Goal: Use online tool/utility: Utilize a website feature to perform a specific function

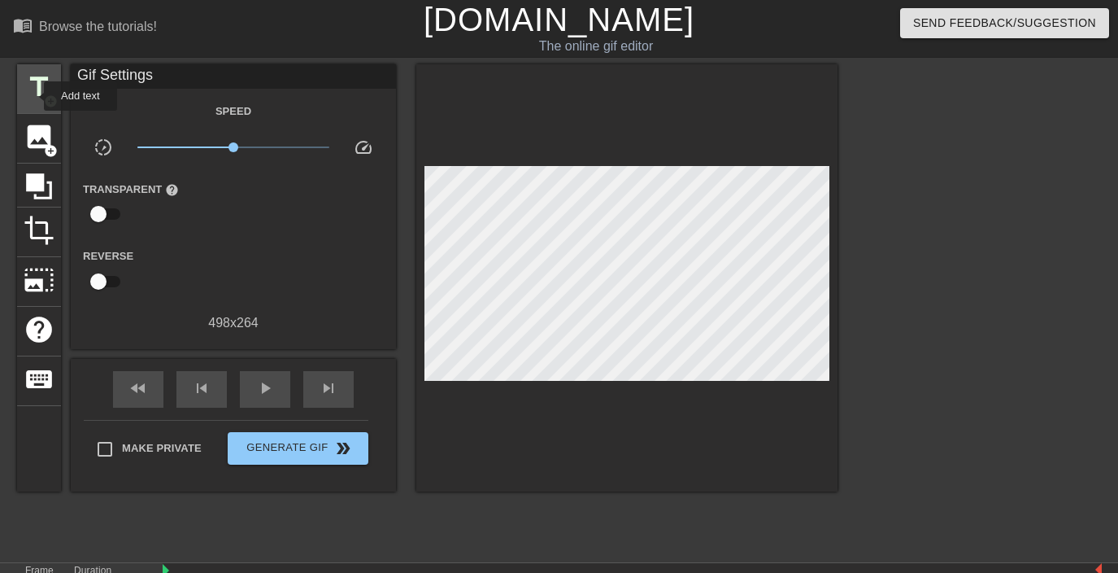
click at [33, 96] on span "title" at bounding box center [39, 87] width 31 height 31
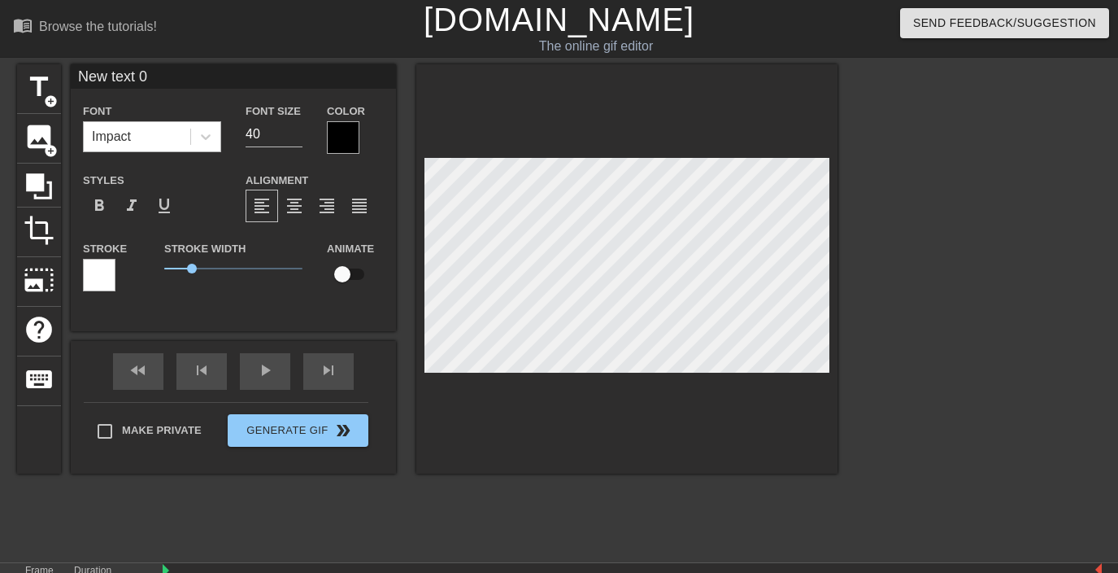
click at [161, 137] on div "Impact" at bounding box center [137, 136] width 107 height 29
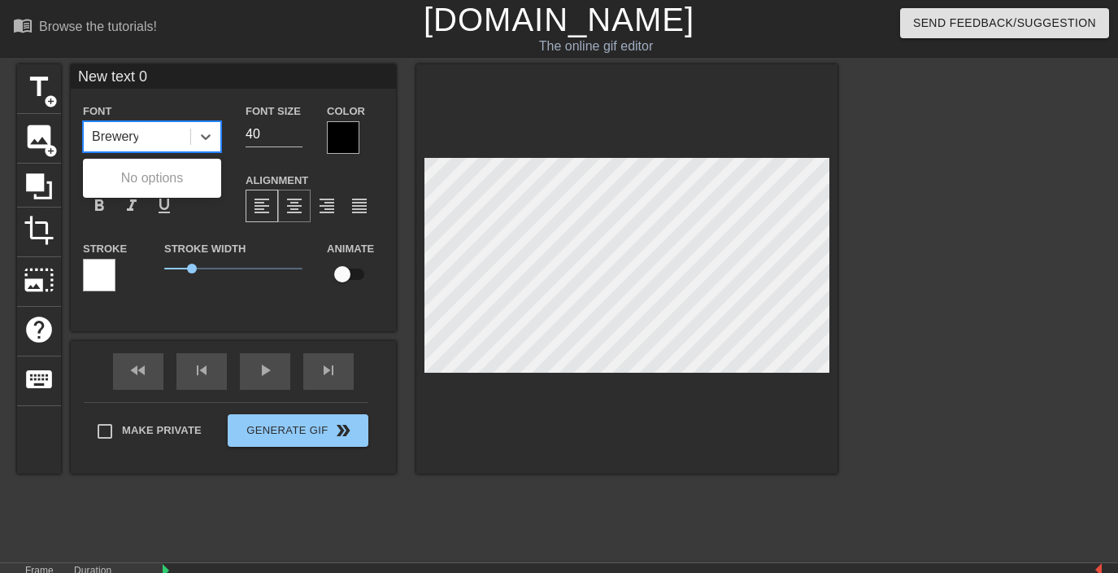
type input "Brewery"
click at [226, 232] on div "Font 0 results available for search term Brewery. Use Up and Down to choose opt…" at bounding box center [233, 203] width 301 height 205
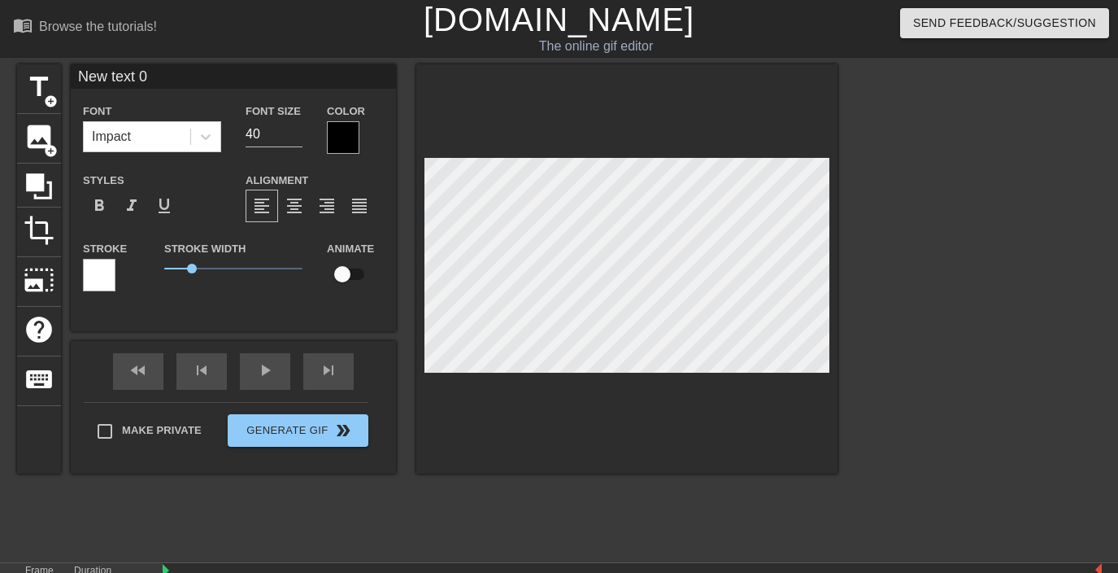
click at [342, 146] on div at bounding box center [343, 137] width 33 height 33
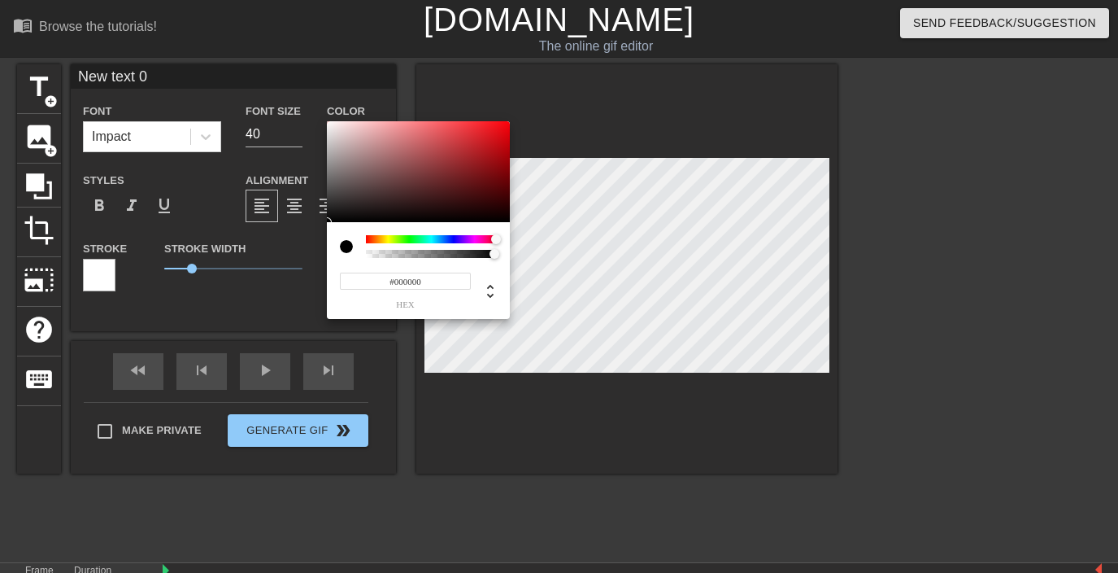
drag, startPoint x: 369, startPoint y: 237, endPoint x: 502, endPoint y: 242, distance: 132.7
click at [502, 242] on div at bounding box center [501, 240] width 10 height 10
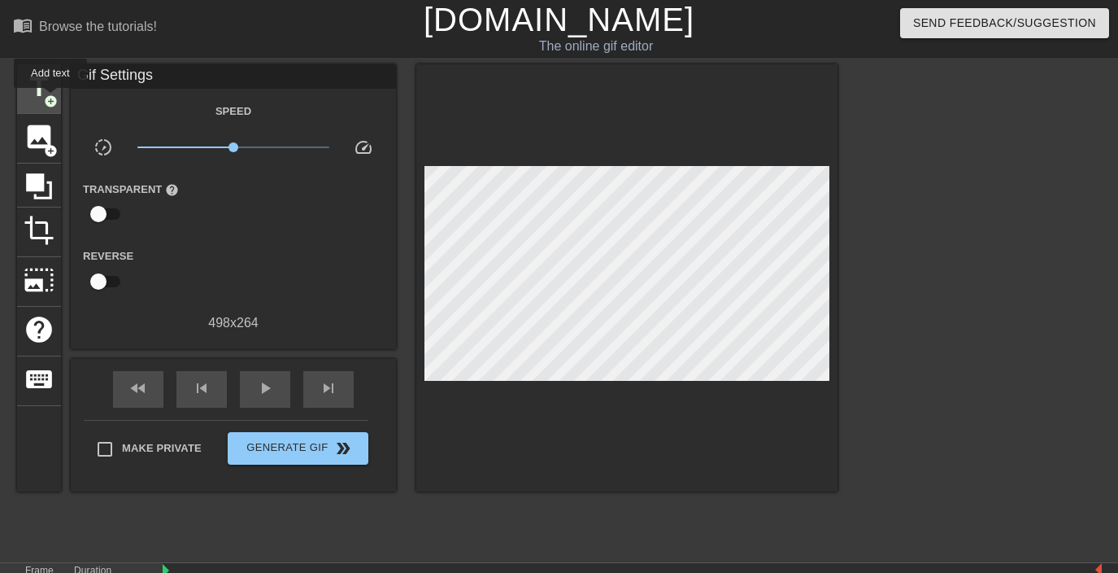
click at [51, 99] on span "add_circle" at bounding box center [51, 101] width 14 height 14
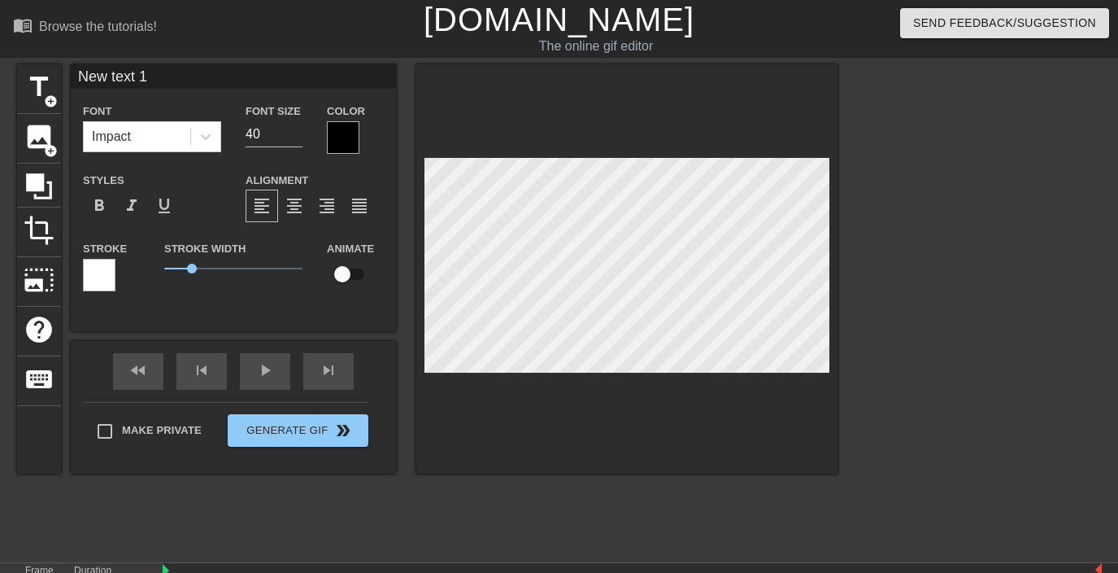
click at [351, 135] on div at bounding box center [343, 137] width 33 height 33
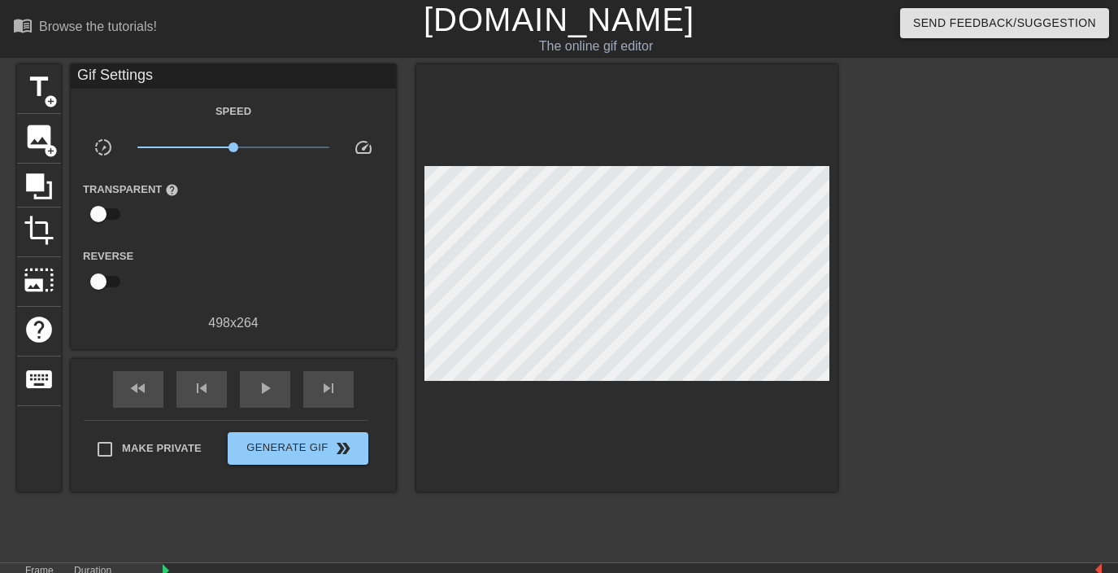
click at [6, 76] on div "title add_circle image add_circle crop photo_size_select_large help keyboard Gi…" at bounding box center [559, 308] width 1118 height 488
click at [46, 82] on span "title" at bounding box center [39, 87] width 31 height 31
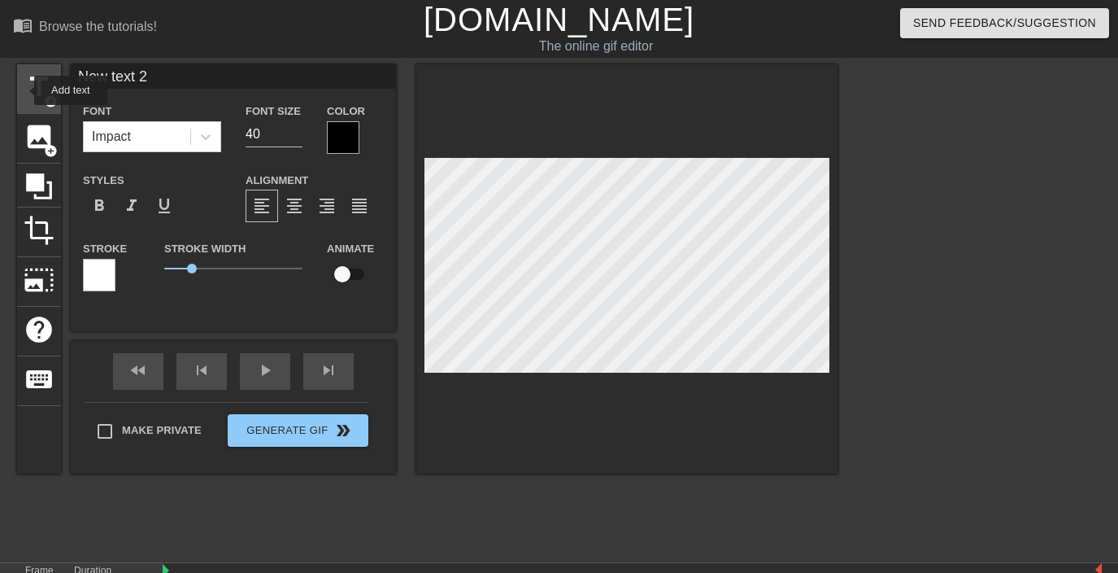
click at [26, 89] on span "title" at bounding box center [39, 87] width 31 height 31
type input "New text 3"
click at [332, 137] on div at bounding box center [343, 137] width 33 height 33
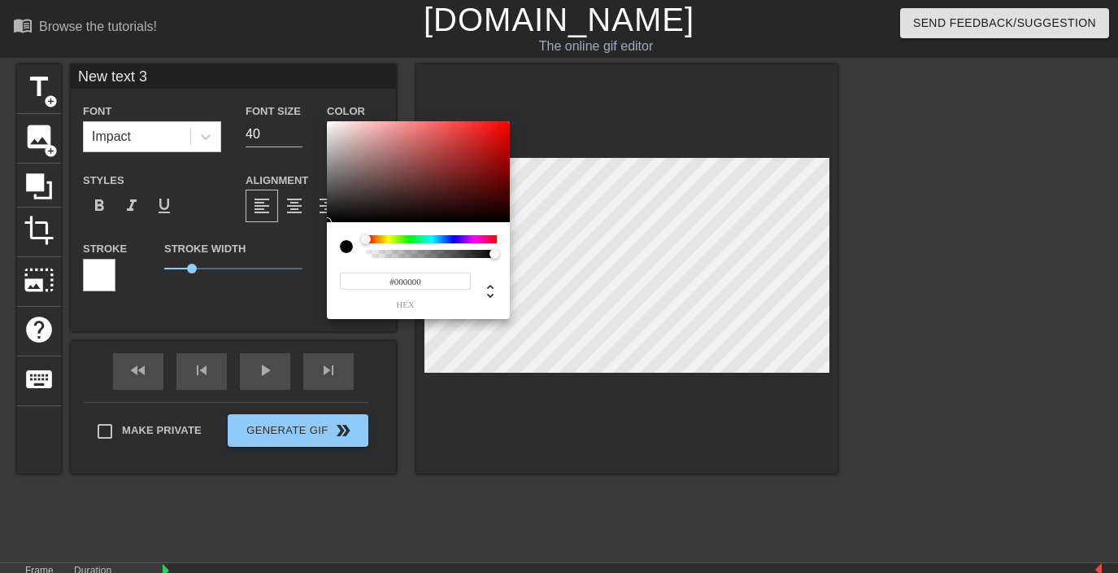
click at [494, 241] on div at bounding box center [431, 239] width 131 height 8
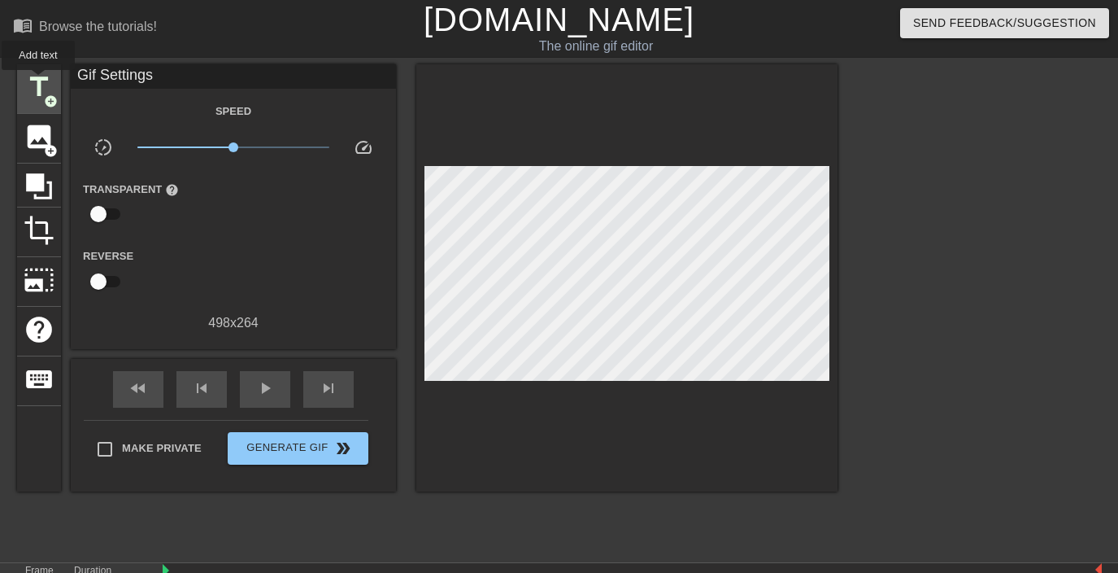
click at [39, 81] on span "title" at bounding box center [39, 87] width 31 height 31
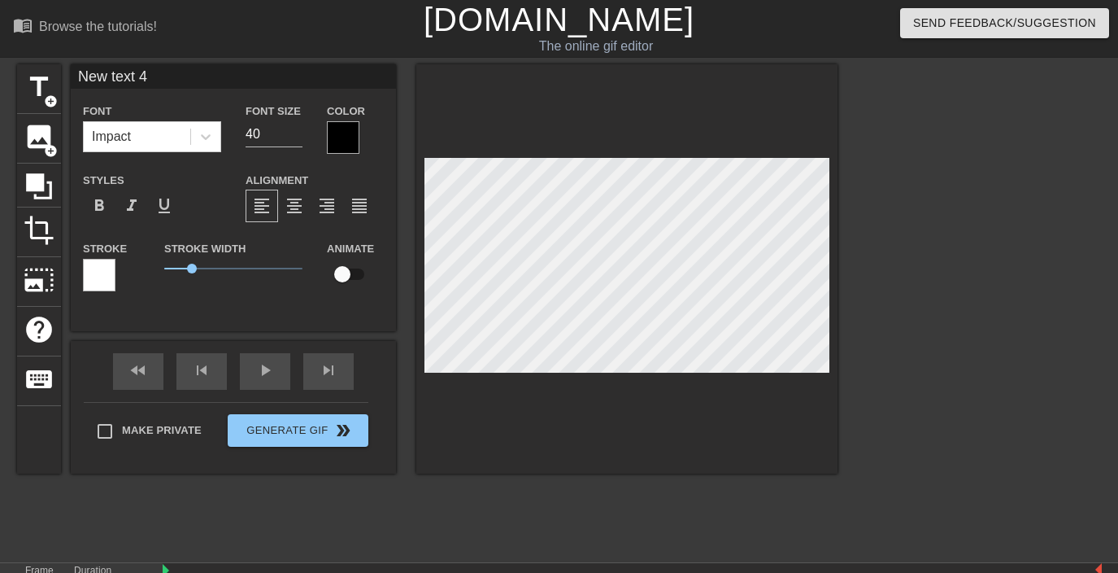
click at [360, 147] on div "Color" at bounding box center [355, 127] width 57 height 53
click at [359, 147] on div at bounding box center [343, 137] width 33 height 33
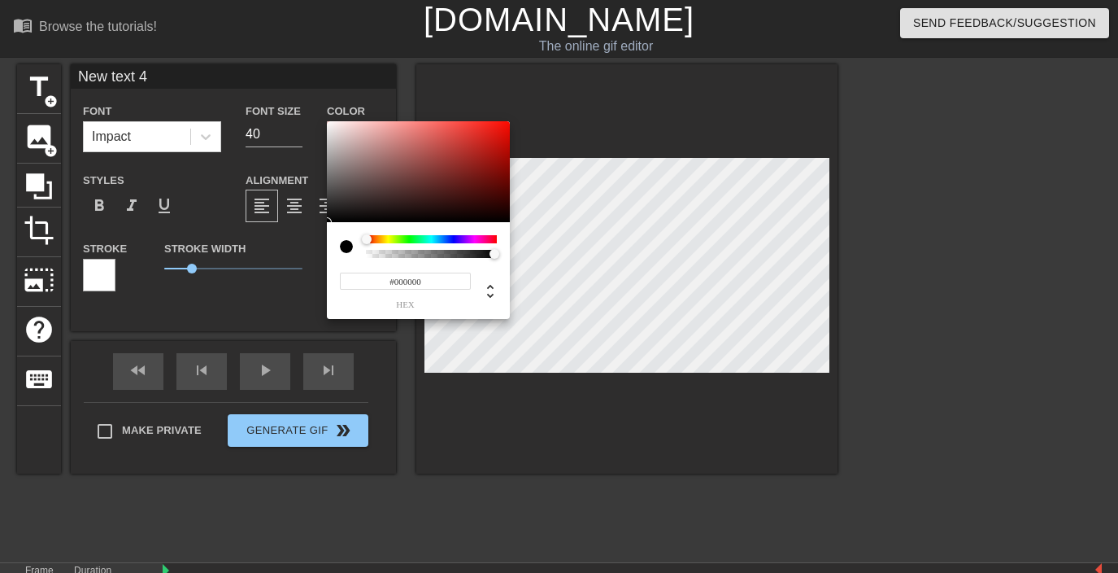
drag, startPoint x: 367, startPoint y: 237, endPoint x: 355, endPoint y: 238, distance: 12.2
click at [355, 238] on div at bounding box center [418, 246] width 157 height 23
drag, startPoint x: 371, startPoint y: 240, endPoint x: 503, endPoint y: 239, distance: 131.8
click at [503, 239] on div at bounding box center [502, 240] width 10 height 10
click at [491, 285] on icon at bounding box center [490, 292] width 7 height 14
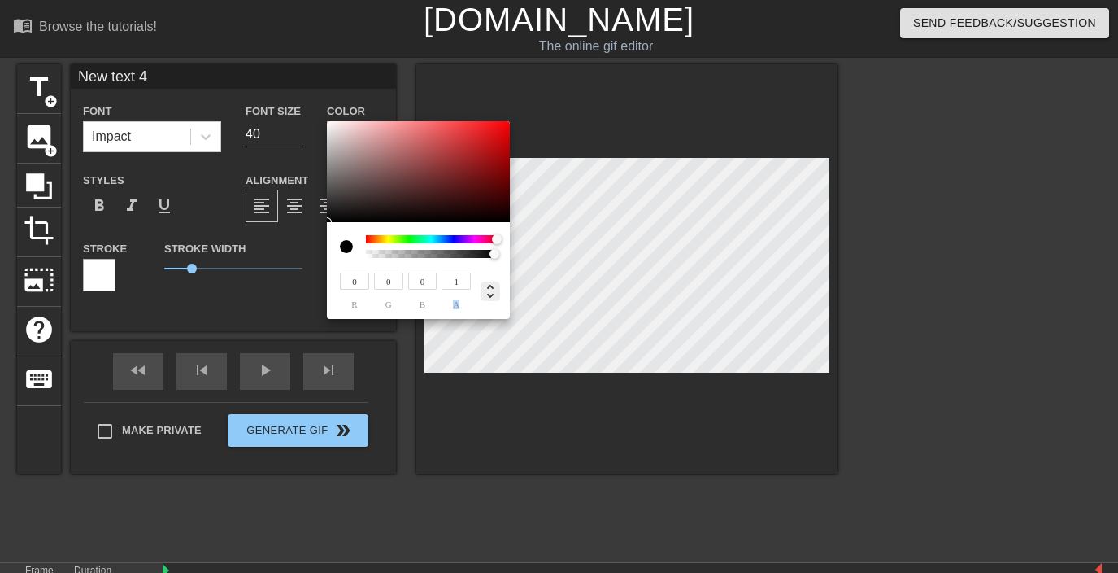
click at [491, 285] on icon at bounding box center [490, 292] width 7 height 14
type input "359"
type input "0%"
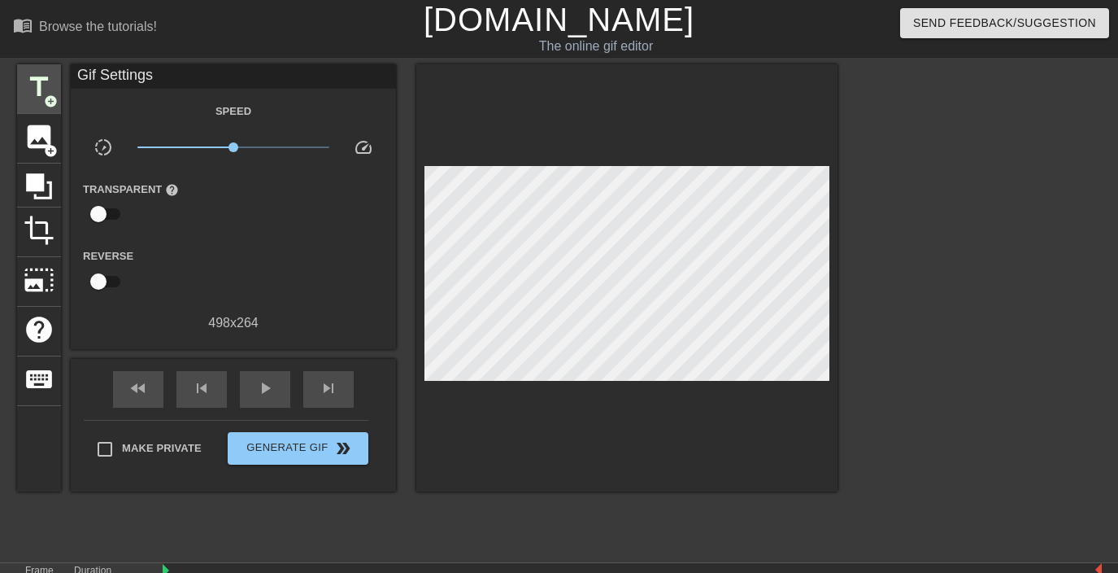
click at [50, 91] on span "title" at bounding box center [39, 87] width 31 height 31
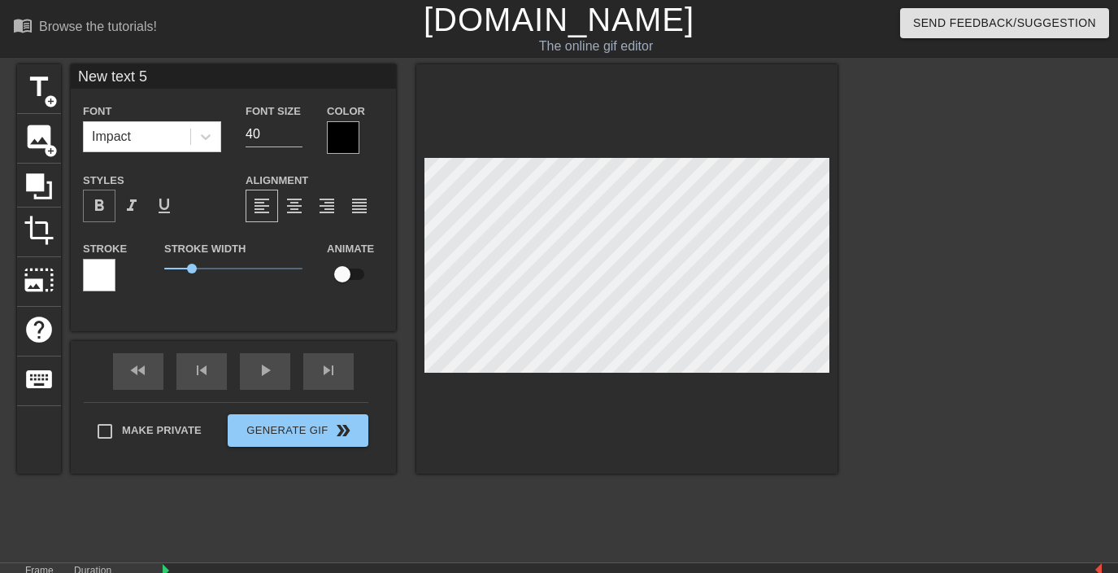
click at [111, 199] on div "format_bold" at bounding box center [99, 205] width 33 height 33
click at [353, 147] on div at bounding box center [343, 137] width 33 height 33
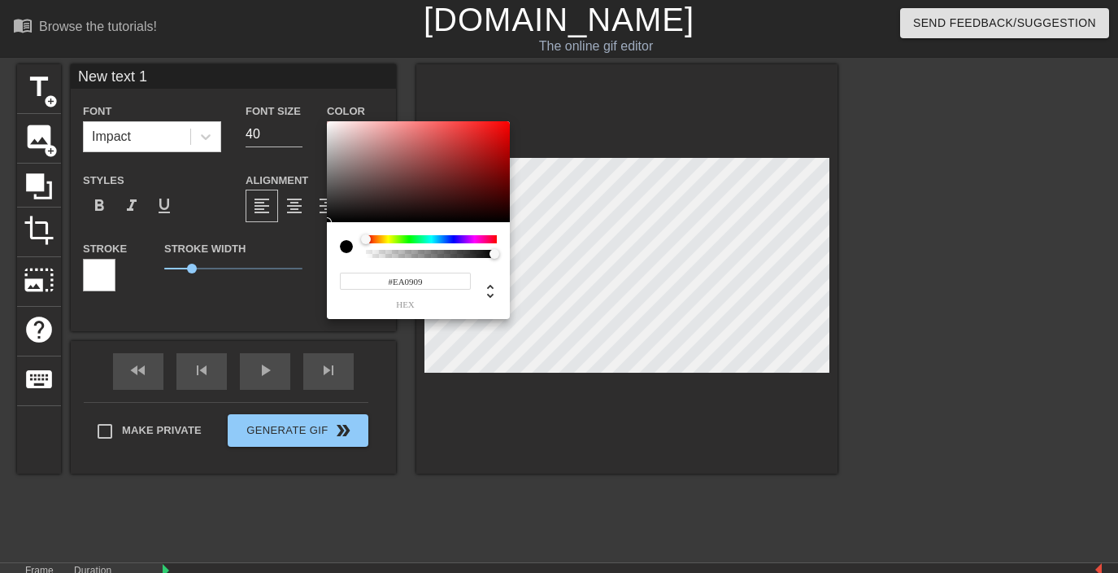
type input "#E80909"
click at [503, 130] on div at bounding box center [418, 171] width 183 height 101
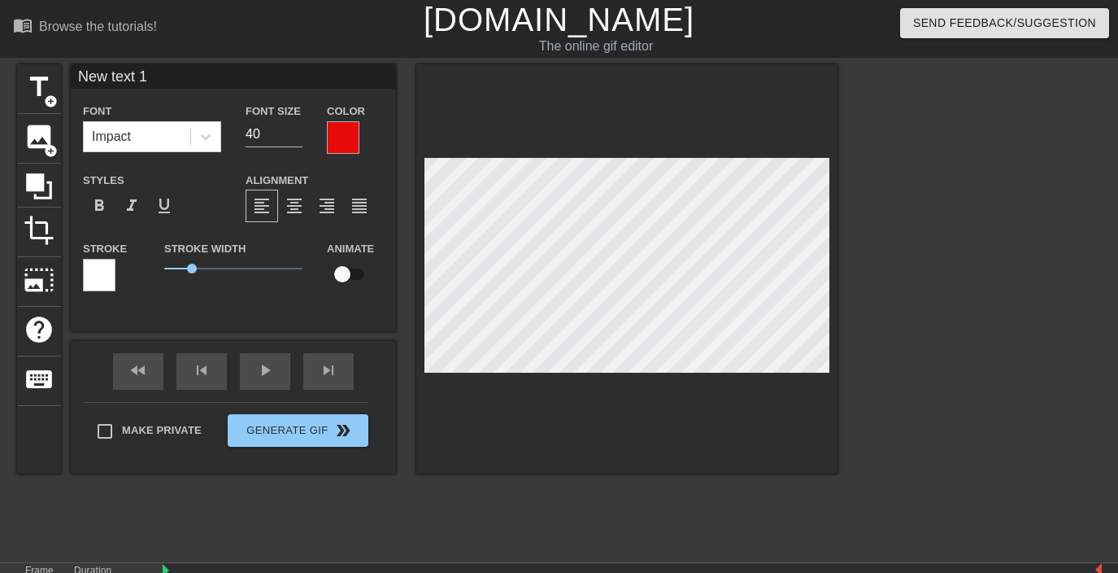
type input "New text 0"
type input "New text"
type textarea "New text"
type input "New text"
type textarea "New text"
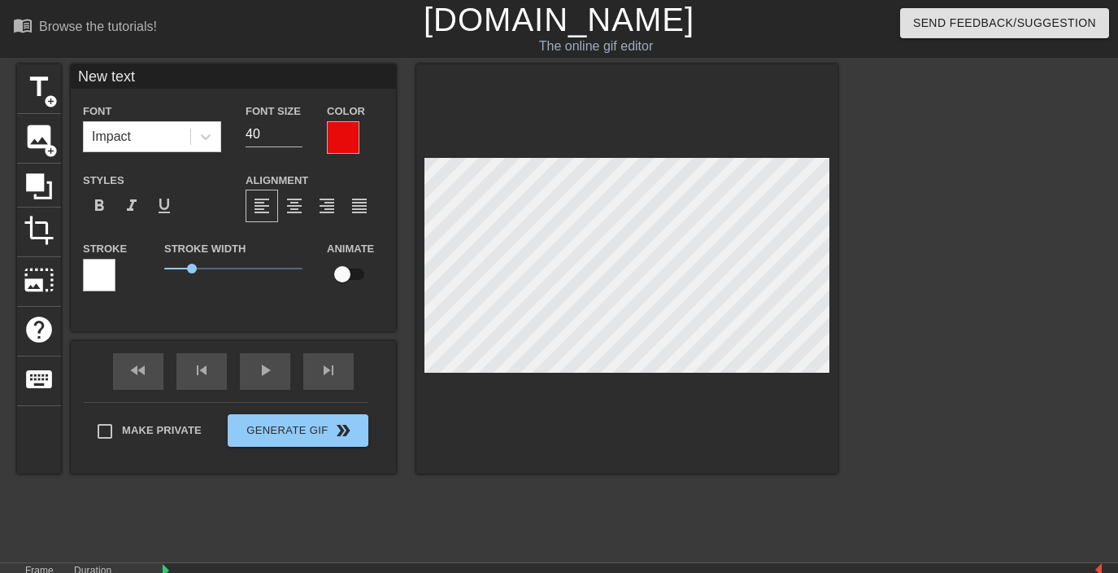
type input "New tex"
type textarea "New tex"
type input "New te"
type textarea "New te"
type input "New t"
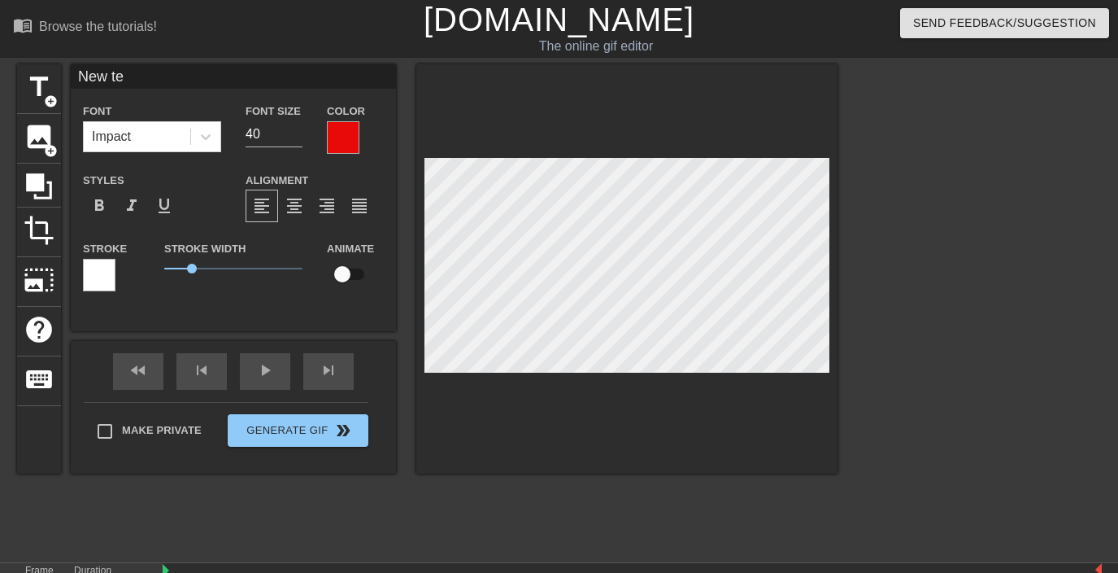
type textarea "New t"
type input "New"
type textarea "New"
type input "New"
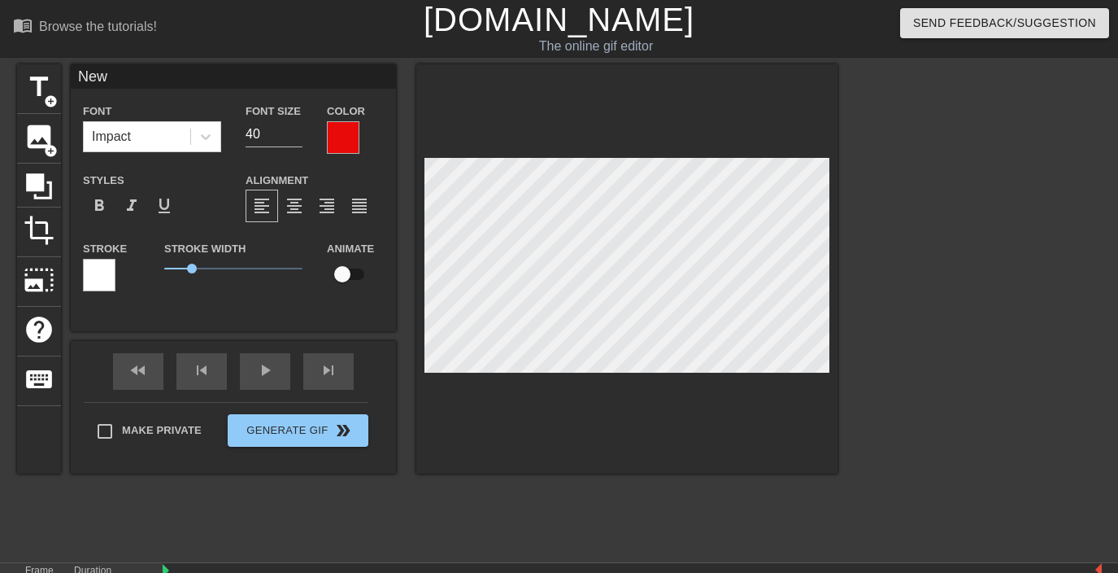
type textarea "New"
type input "Ne"
type textarea "Ne"
type input "N"
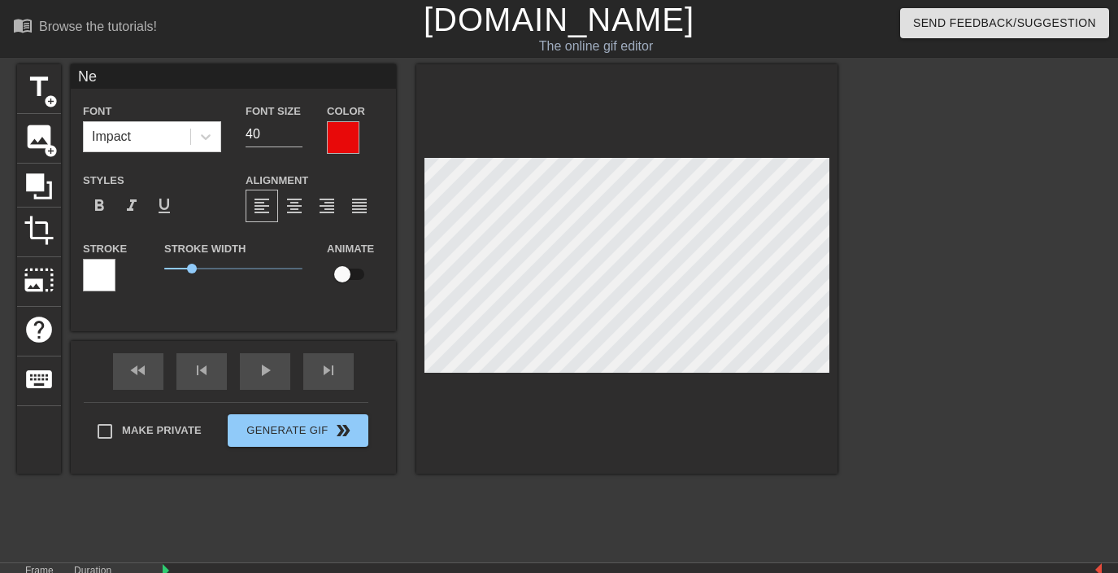
type textarea "N"
type input "B"
type textarea "B"
type input "Br"
type textarea "Br"
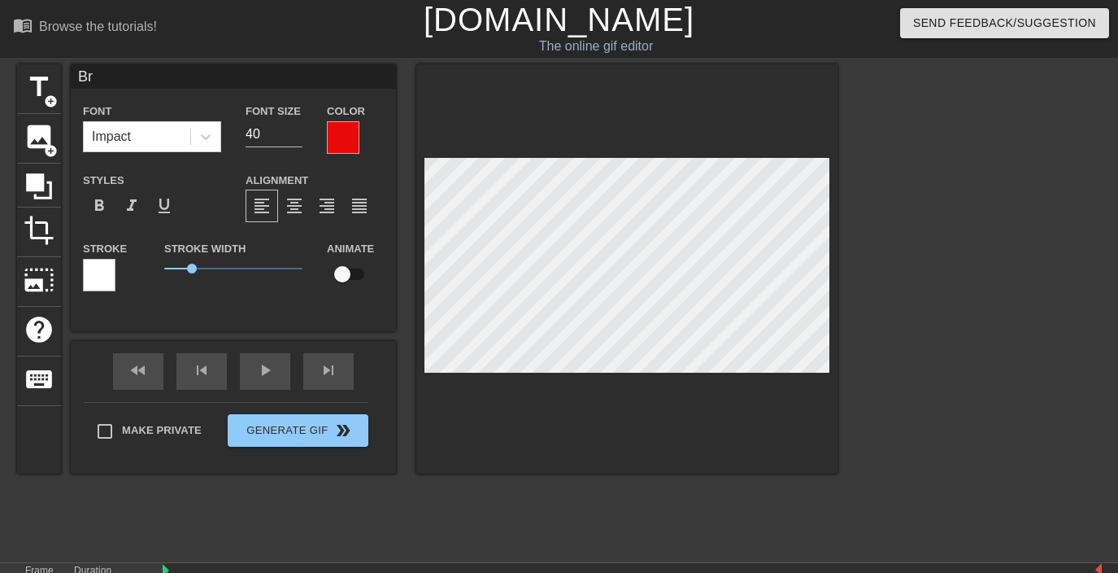
type input "Bre"
type textarea "Bre"
type input "Bree"
type textarea "Bree"
type input "Bre"
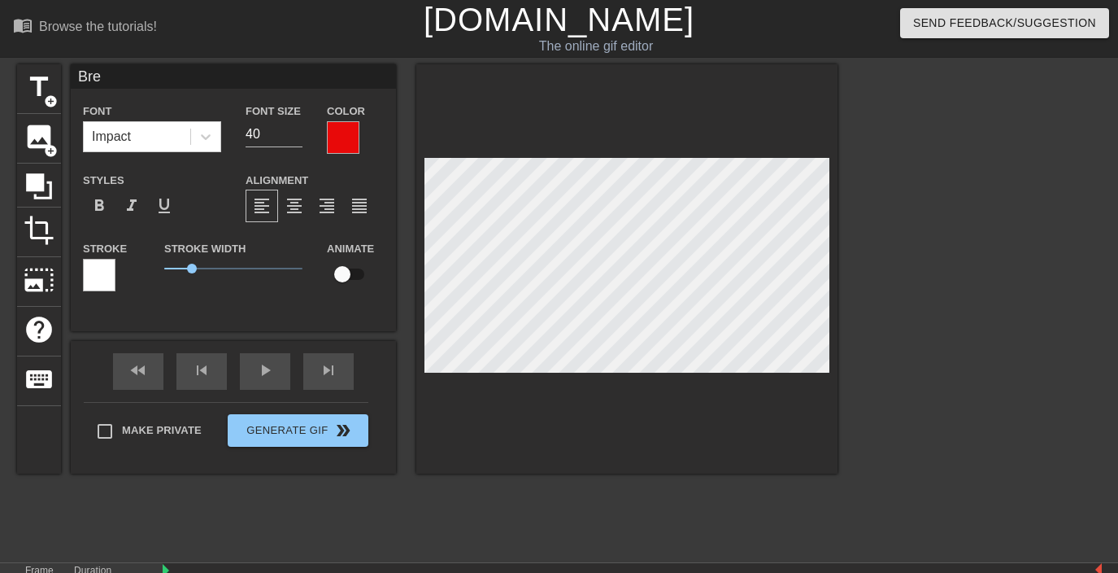
type textarea "Bre"
type input "Brew"
type textarea "Brew"
type input "Brewe"
type textarea "Brewe"
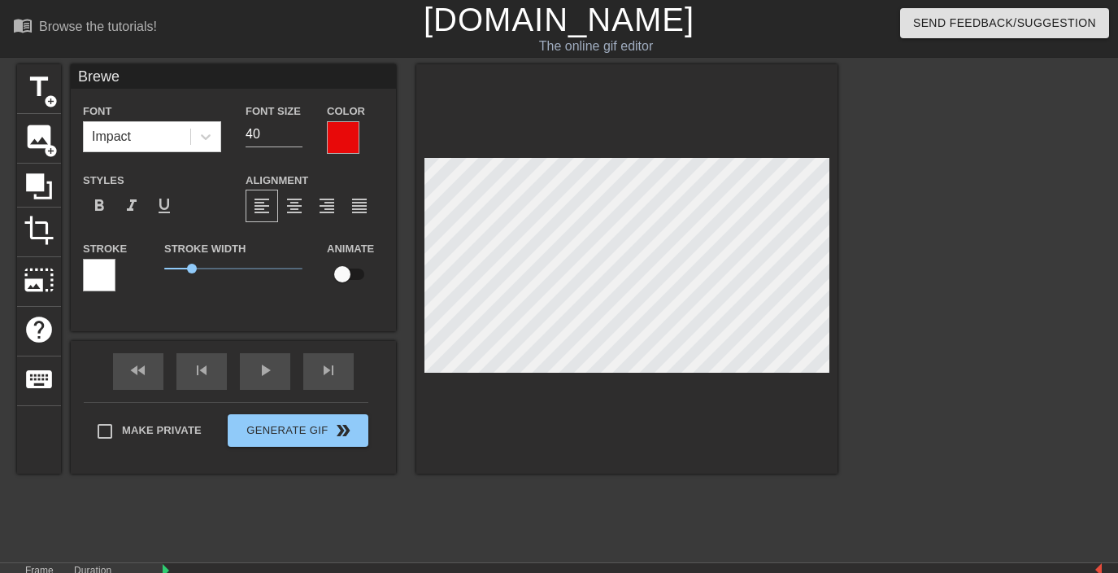
type input "[PERSON_NAME]"
type textarea "[PERSON_NAME]"
type input "Brewery"
type textarea "Brewery"
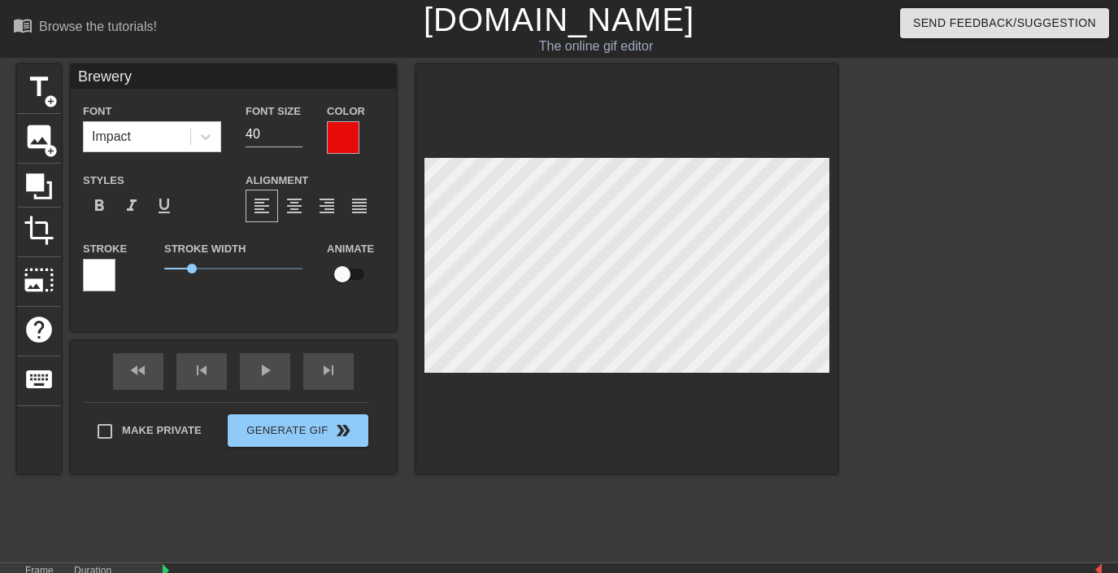
click at [345, 275] on input "checkbox" at bounding box center [342, 274] width 93 height 31
click at [346, 275] on input "checkbox" at bounding box center [357, 274] width 93 height 31
checkbox input "false"
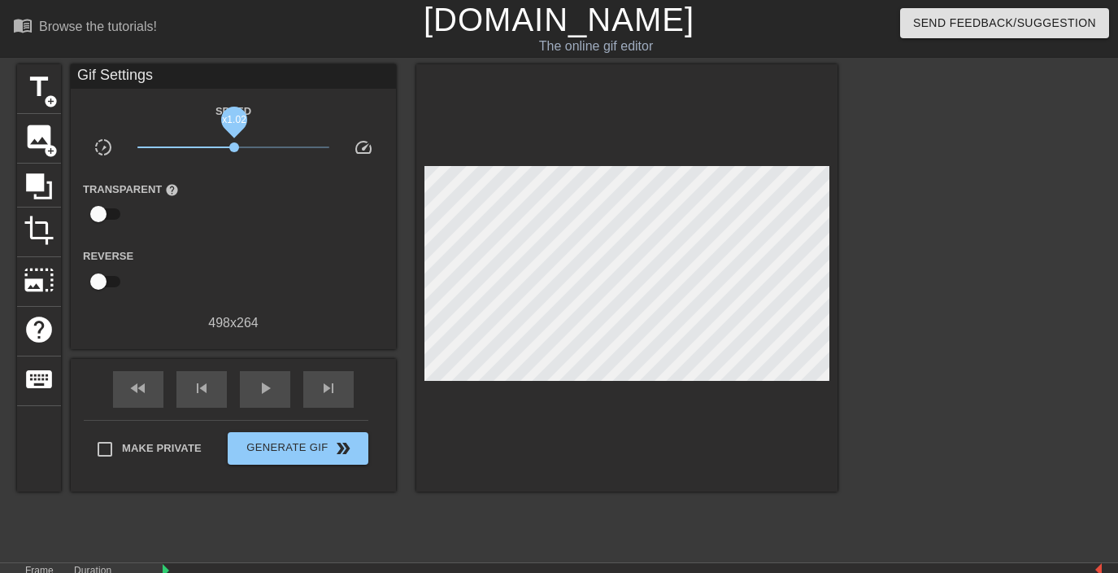
click at [234, 149] on span "x1.02" at bounding box center [234, 147] width 10 height 10
click at [34, 97] on span "title" at bounding box center [39, 87] width 31 height 31
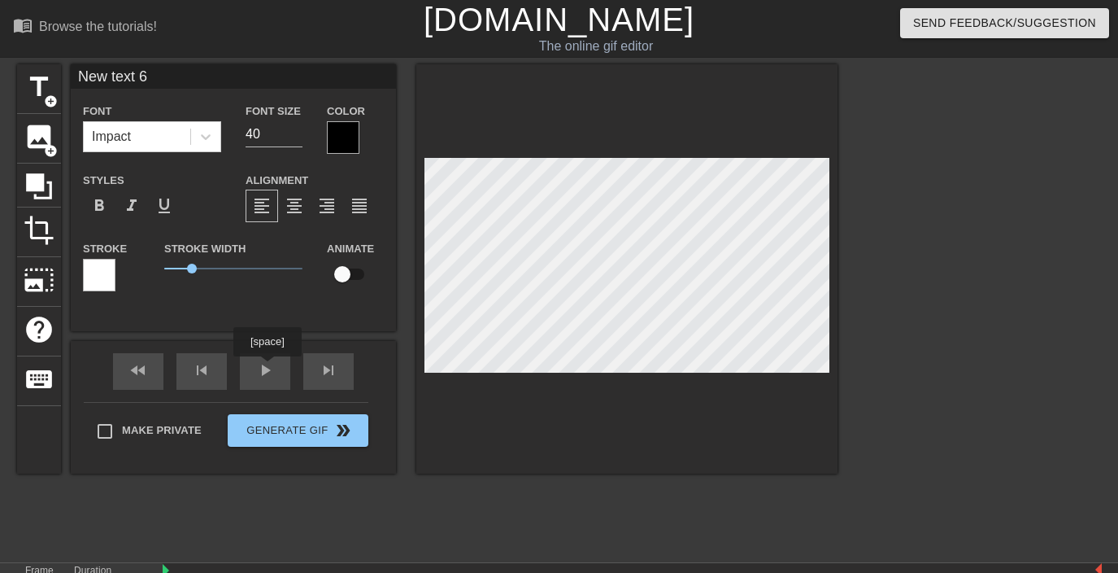
click at [268, 368] on div "fast_rewind skip_previous play_arrow skip_next" at bounding box center [233, 371] width 265 height 61
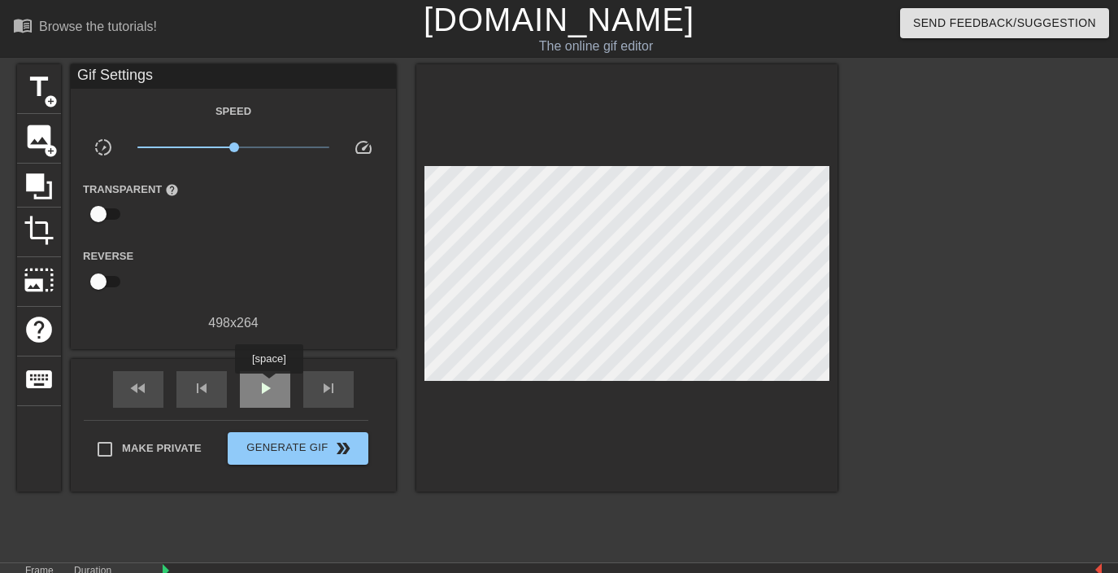
click at [272, 385] on span "play_arrow" at bounding box center [265, 388] width 20 height 20
click at [272, 385] on span "pause" at bounding box center [265, 388] width 20 height 20
click at [272, 385] on span "play_arrow" at bounding box center [265, 388] width 20 height 20
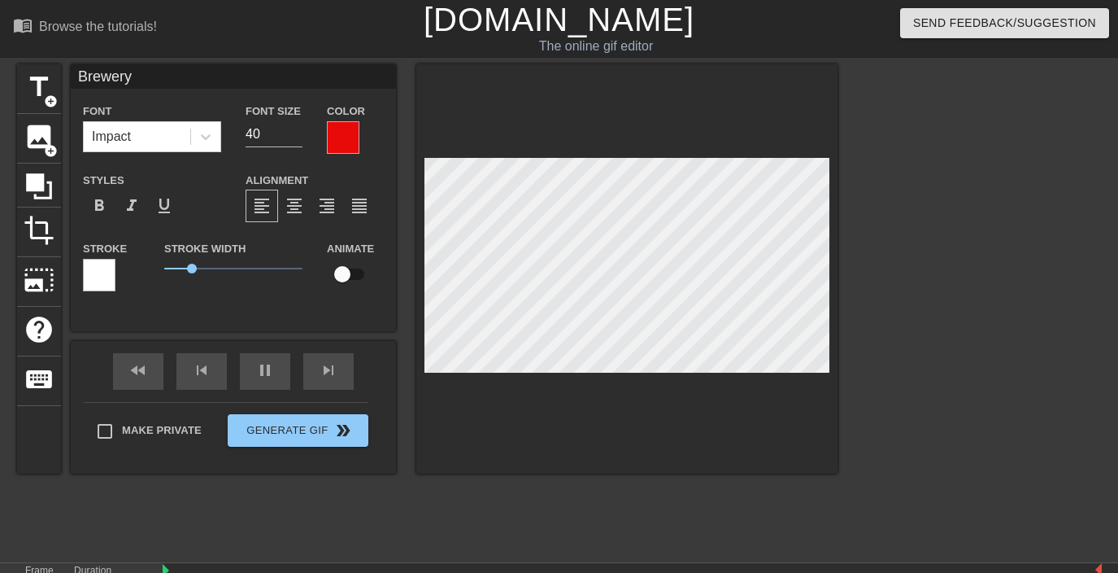
type input "New text 6"
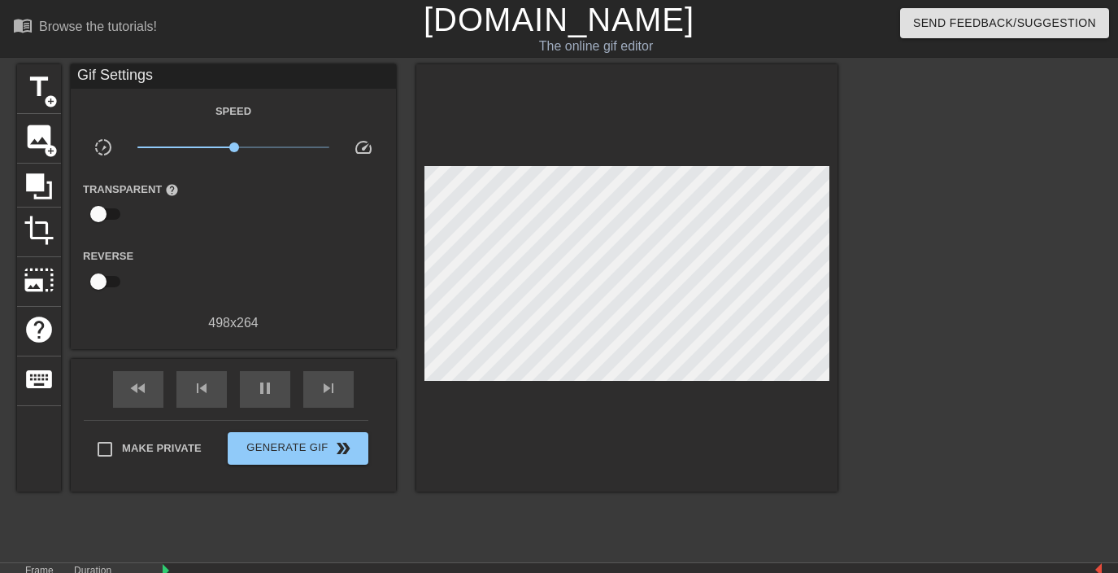
click at [239, 383] on div "fast_rewind skip_previous pause skip_next" at bounding box center [233, 389] width 265 height 61
click at [265, 390] on span "pause" at bounding box center [265, 388] width 20 height 20
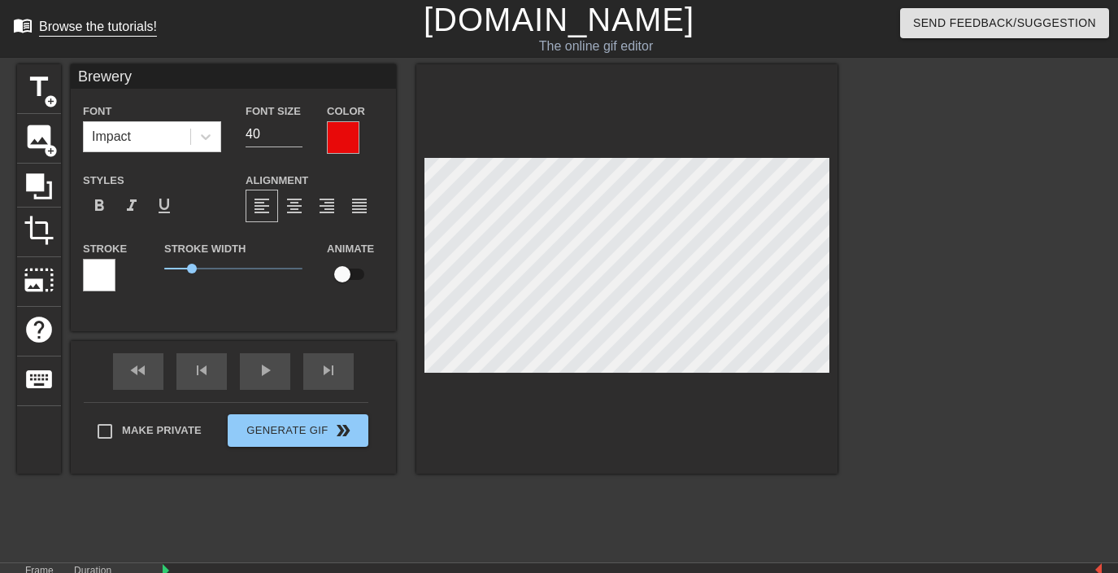
click at [125, 32] on div "Browse the tutorials!" at bounding box center [98, 27] width 118 height 14
